Goal: Navigation & Orientation: Find specific page/section

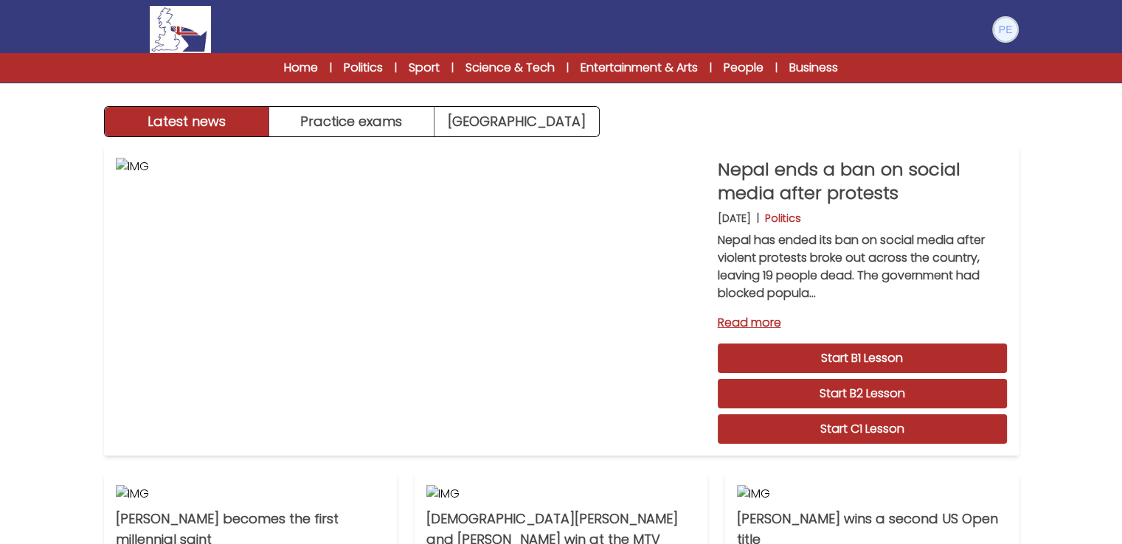
click at [1002, 29] on img at bounding box center [1005, 30] width 24 height 24
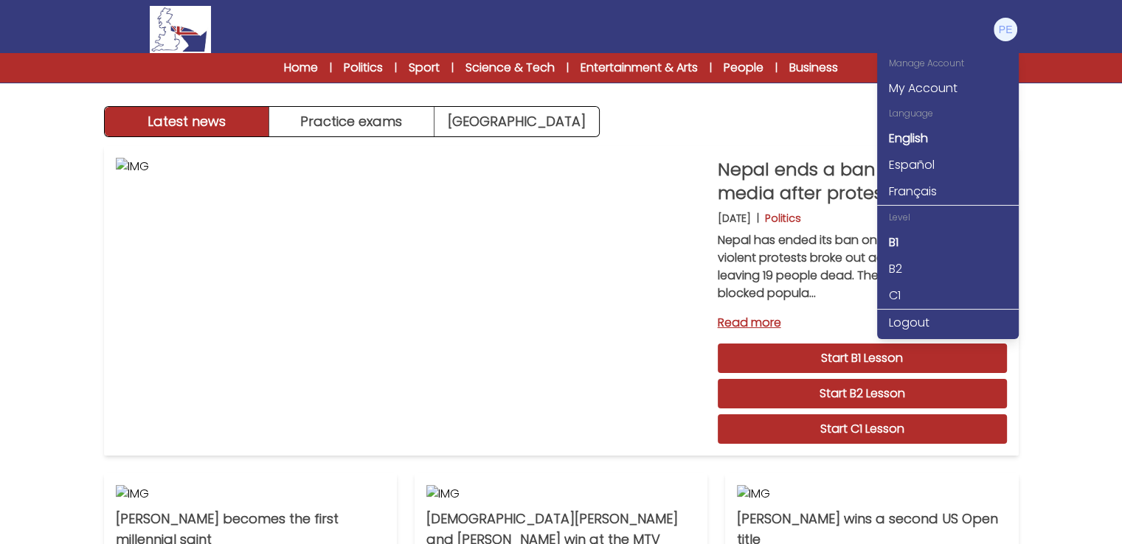
click at [1030, 209] on div "Nepal ends a ban on social media after protests 10th September 2025 | Politics …" at bounding box center [561, 537] width 944 height 801
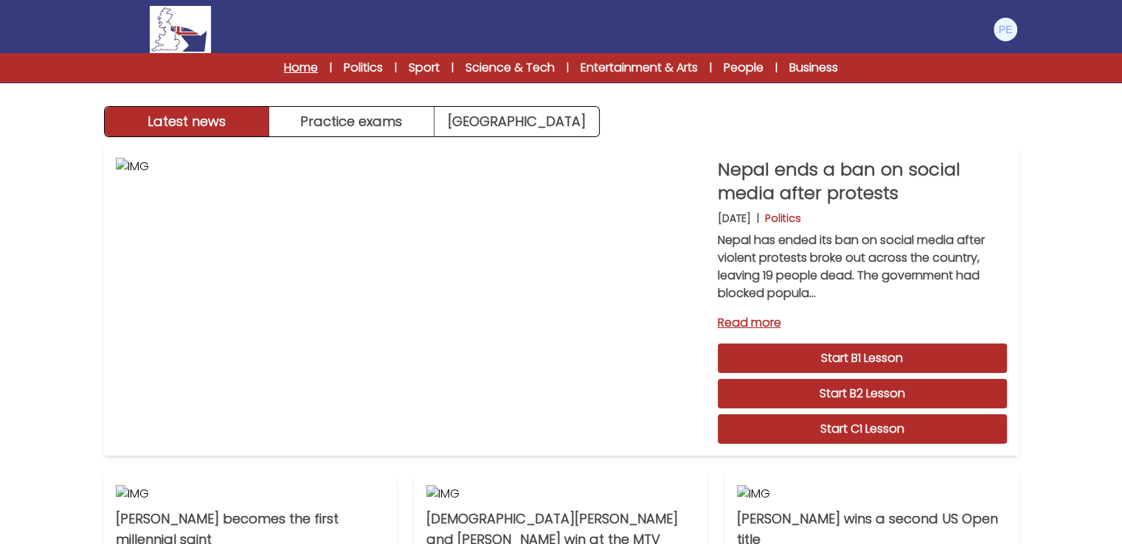
click at [292, 72] on link "Home" at bounding box center [301, 68] width 34 height 18
